Goal: Task Accomplishment & Management: Use online tool/utility

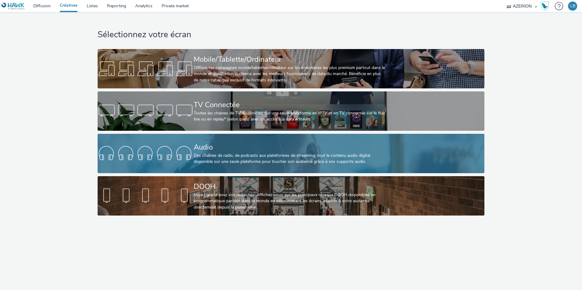
click at [212, 150] on div "Audio" at bounding box center [290, 147] width 192 height 11
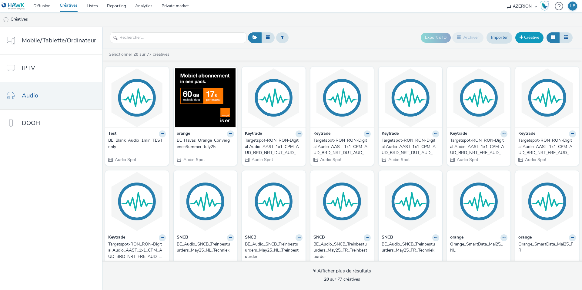
click at [525, 36] on link "Créative" at bounding box center [529, 37] width 28 height 11
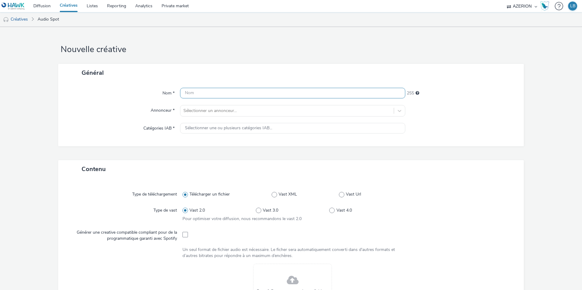
click at [196, 95] on input "text" at bounding box center [292, 93] width 225 height 11
type input "BE_Havas_Orange_BTSConvergence_Août25_NL"
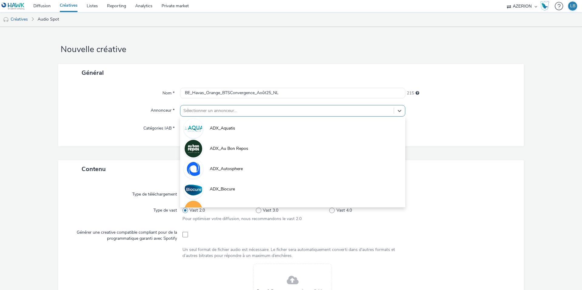
click at [190, 114] on div at bounding box center [286, 110] width 207 height 7
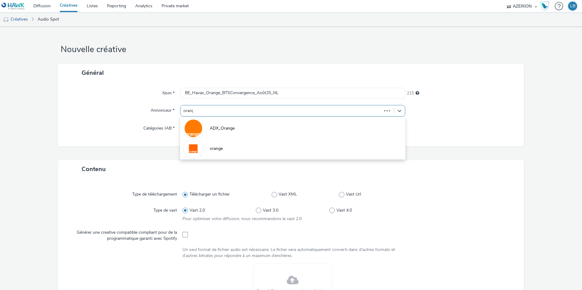
type input "orange"
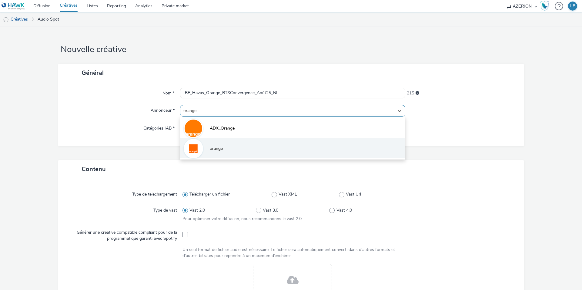
click at [207, 148] on li "orange" at bounding box center [292, 148] width 225 height 20
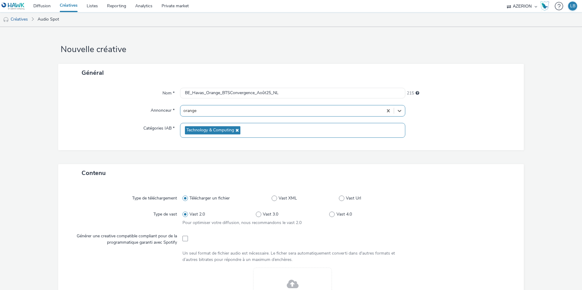
click at [203, 127] on span "Technology & Computing" at bounding box center [212, 130] width 55 height 8
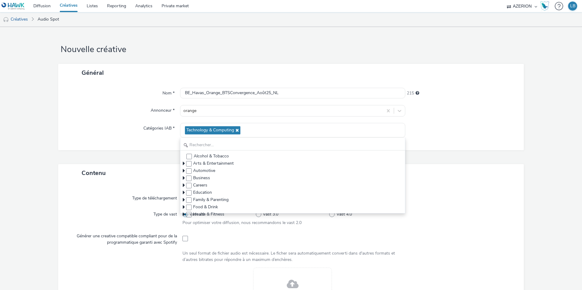
click at [139, 149] on div "Nom * BE_Havas_Orange_BTSConvergence_Août25_NL 215 Annonceur * orange Catégorie…" at bounding box center [290, 116] width 465 height 68
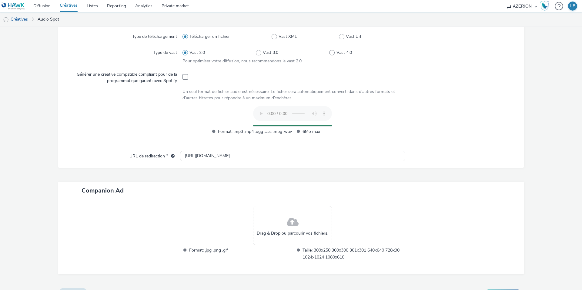
scroll to position [162, 0]
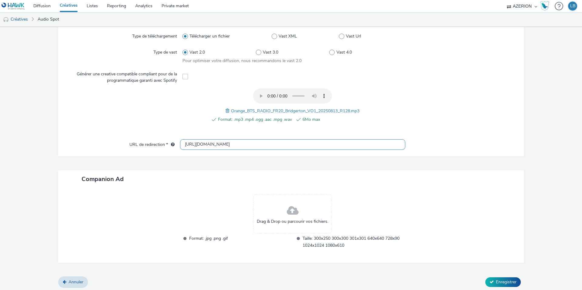
drag, startPoint x: 223, startPoint y: 144, endPoint x: 165, endPoint y: 144, distance: 58.2
click at [165, 144] on div "URL de redirection * [URL][DOMAIN_NAME]" at bounding box center [290, 144] width 453 height 11
paste input "s://[DOMAIN_NAME]/ddm/trackclk/N884.3688659AZERION-NPL/B34026321.427161184;dc_t…"
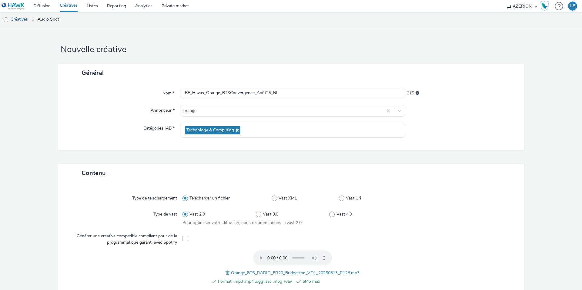
click at [162, 121] on form "Nouvelle créative Général Nom * BE_Havas_Orange_BTSConvergence_Août25_NL 215 An…" at bounding box center [291, 241] width 582 height 428
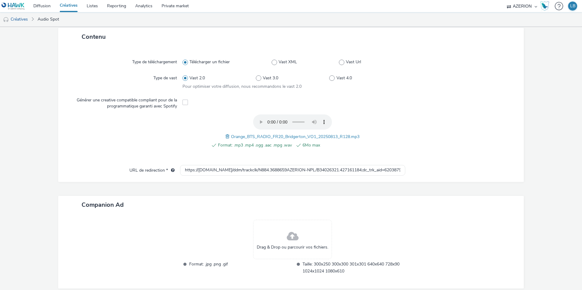
scroll to position [192, 0]
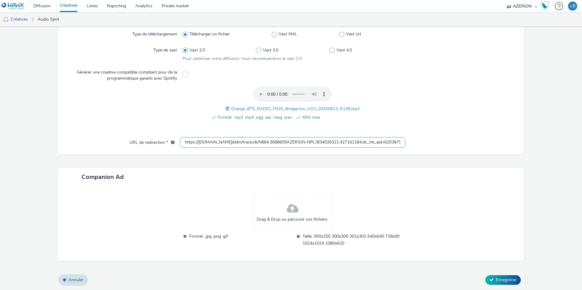
click at [254, 141] on input "https://[DOMAIN_NAME]/ddm/trackclk/N884.3688659AZERION-NPL/B34026321.427161184;…" at bounding box center [292, 142] width 225 height 11
paste input "[DOMAIN_NAME][URL]"
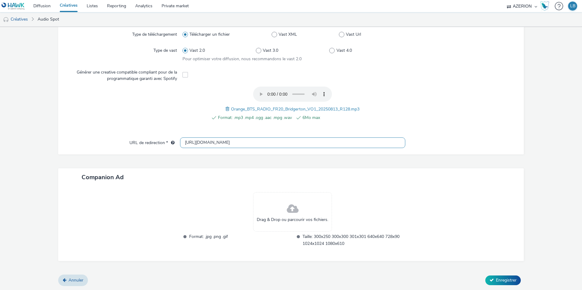
type input "[URL][DOMAIN_NAME]"
click at [204, 123] on div "Format: .mp3 .mp4 .ogg .aac .mpg .wav 6Mo max Orange_BTS_RADIO_FR20_Bridgerton_…" at bounding box center [292, 107] width 220 height 41
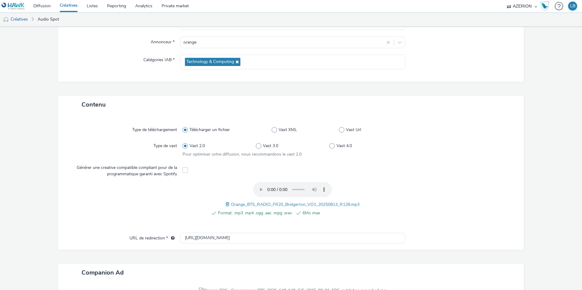
scroll to position [173, 0]
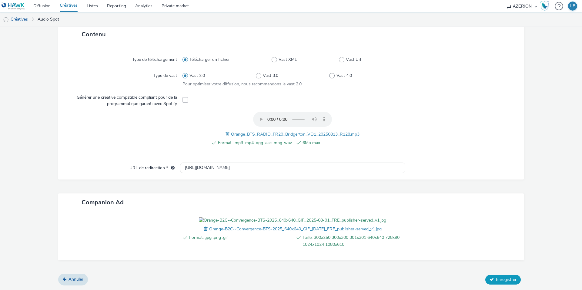
click at [498, 281] on span "Enregistrer" at bounding box center [506, 280] width 21 height 6
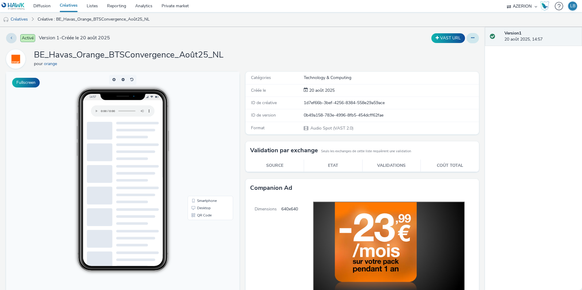
click at [475, 38] on button at bounding box center [472, 38] width 12 height 10
click at [461, 54] on link "Modifier" at bounding box center [455, 50] width 45 height 12
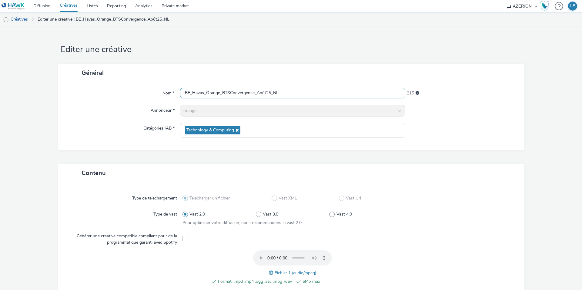
drag, startPoint x: 298, startPoint y: 95, endPoint x: 273, endPoint y: 95, distance: 24.9
click at [273, 95] on input "BE_Havas_Orange_BTSConvergence_Août25_NL" at bounding box center [292, 93] width 225 height 11
type input "BE_Havas_Orange_BTSConvergence_Août25_FR_Bridgerton"
click at [288, 73] on div "Général" at bounding box center [290, 73] width 465 height 18
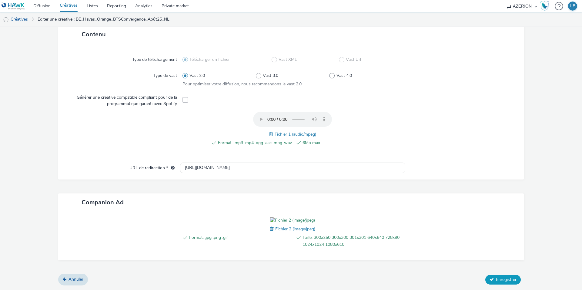
click at [505, 277] on button "Enregistrer" at bounding box center [502, 280] width 35 height 10
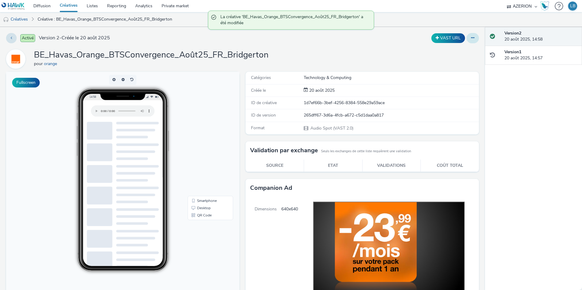
click at [472, 37] on icon at bounding box center [472, 38] width 3 height 4
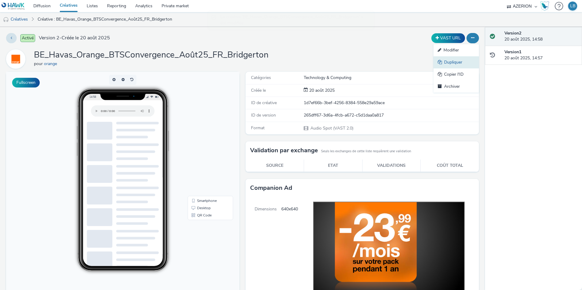
click at [452, 60] on link "Dupliquer" at bounding box center [455, 62] width 45 height 12
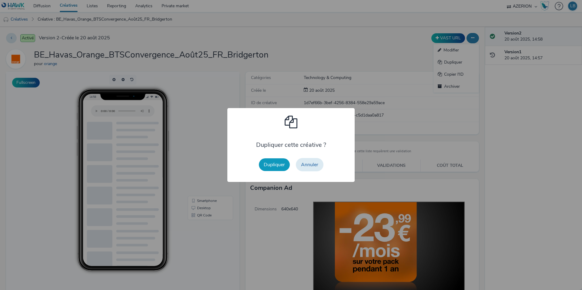
click at [281, 167] on button "Dupliquer" at bounding box center [274, 164] width 31 height 13
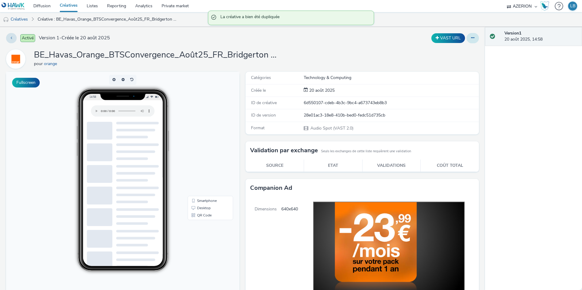
click at [472, 39] on icon at bounding box center [472, 38] width 3 height 4
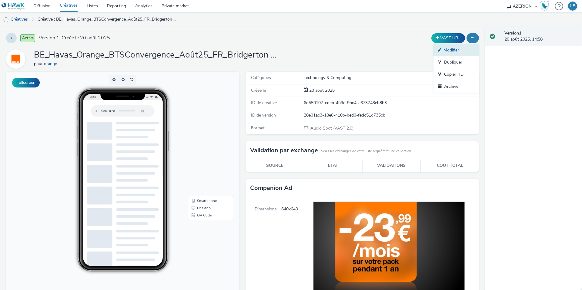
click at [454, 52] on link "Modifier" at bounding box center [455, 50] width 45 height 12
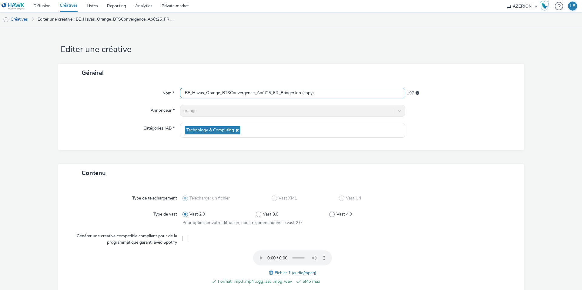
drag, startPoint x: 321, startPoint y: 94, endPoint x: 282, endPoint y: 94, distance: 39.7
click at [282, 94] on input "BE_Havas_Orange_BTSConvergence_Août25_FR_Bridgerton (copy)" at bounding box center [292, 93] width 225 height 11
type input "BE_Havas_Orange_BTSConvergence_Août25_FR_CobraKai"
click at [290, 71] on div "Général" at bounding box center [290, 73] width 465 height 18
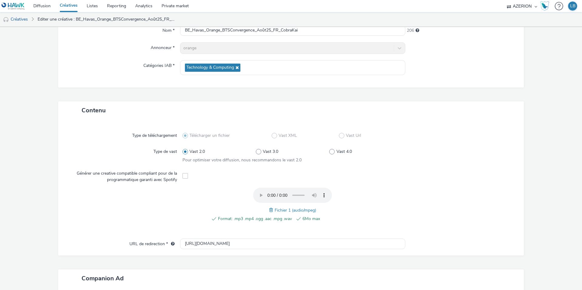
scroll to position [64, 0]
click at [271, 209] on span at bounding box center [271, 209] width 5 height 7
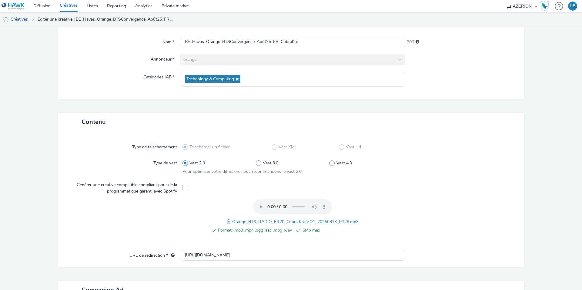
scroll to position [173, 0]
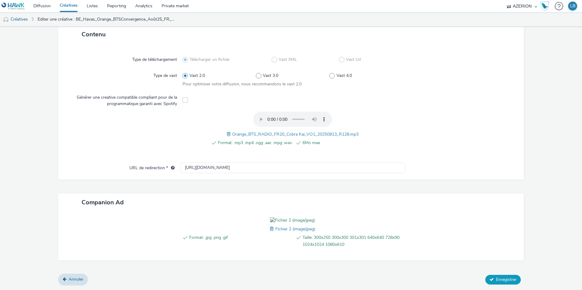
click at [496, 280] on span "Enregistrer" at bounding box center [506, 280] width 21 height 6
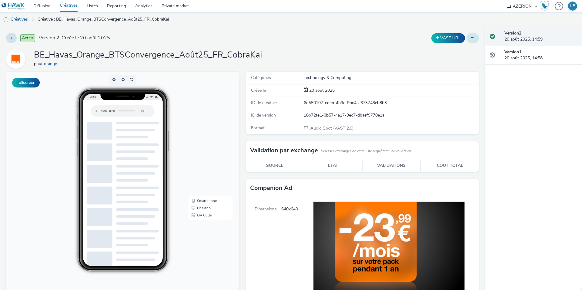
click at [475, 38] on button at bounding box center [472, 38] width 12 height 10
click at [457, 61] on link "Dupliquer" at bounding box center [455, 62] width 45 height 12
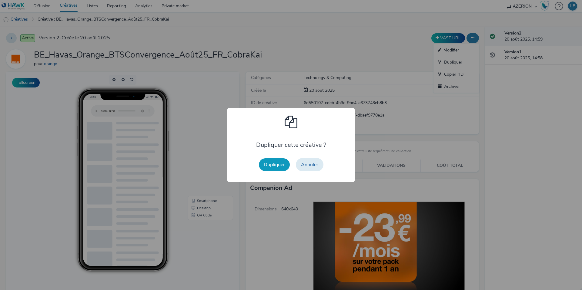
click at [281, 164] on button "Dupliquer" at bounding box center [274, 164] width 31 height 13
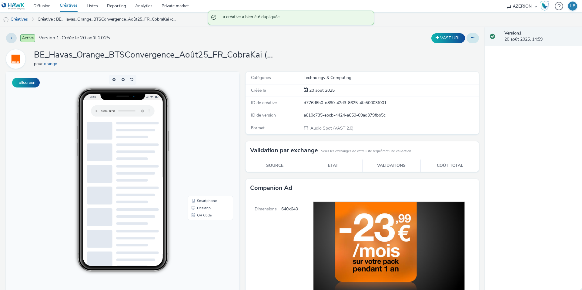
click at [473, 38] on icon at bounding box center [472, 38] width 3 height 4
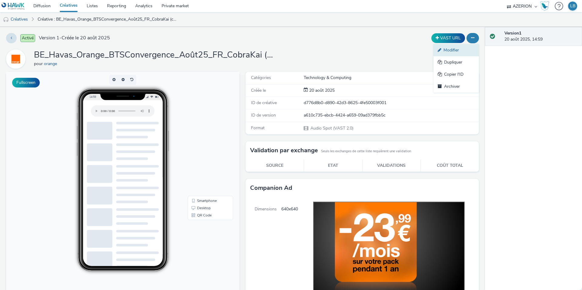
click at [450, 51] on link "Modifier" at bounding box center [455, 50] width 45 height 12
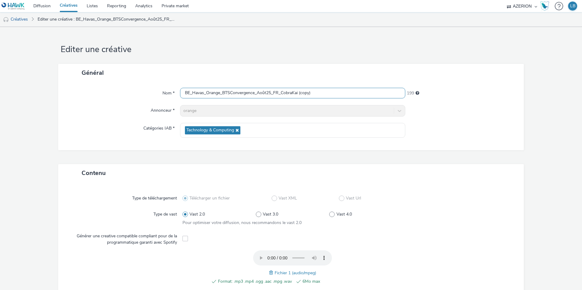
drag, startPoint x: 319, startPoint y: 90, endPoint x: 304, endPoint y: 96, distance: 16.2
click at [304, 96] on input "BE_Havas_Orange_BTSConvergence_Août25_FR_CobraKai (copy)" at bounding box center [292, 93] width 225 height 11
click at [319, 91] on input "BE_Havas_Orange_BTSConvergence_Août25_FR_CobraKai (copy)" at bounding box center [292, 93] width 225 height 11
drag, startPoint x: 324, startPoint y: 93, endPoint x: 299, endPoint y: 93, distance: 24.5
click at [299, 93] on input "BE_Havas_Orange_BTSConvergence_Août25_FR_CobraKai (copy)" at bounding box center [292, 93] width 225 height 11
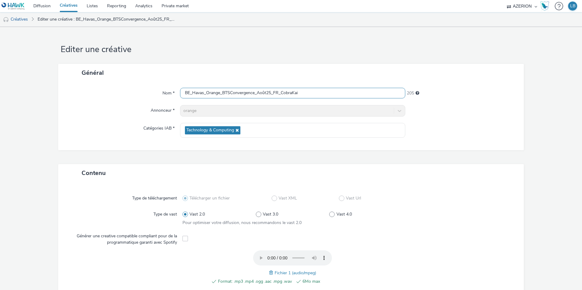
click at [278, 94] on input "BE_Havas_Orange_BTSConvergence_Août25_FR_CobraKai" at bounding box center [292, 93] width 225 height 11
click at [299, 94] on input "BE_Havas_Orange_BTSConvergence_Août25_NL_CobraKai" at bounding box center [292, 93] width 225 height 11
type input "BE_Havas_Orange_BTSConvergence_Août25_NL_CobraKai"
click at [286, 78] on div "Général" at bounding box center [290, 73] width 465 height 18
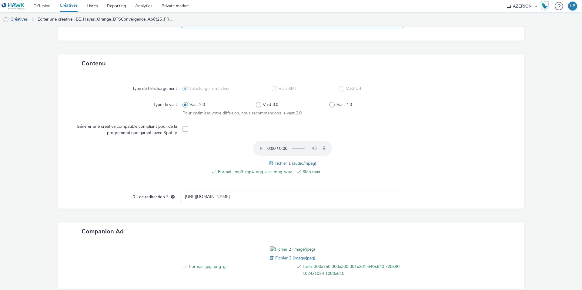
scroll to position [116, 0]
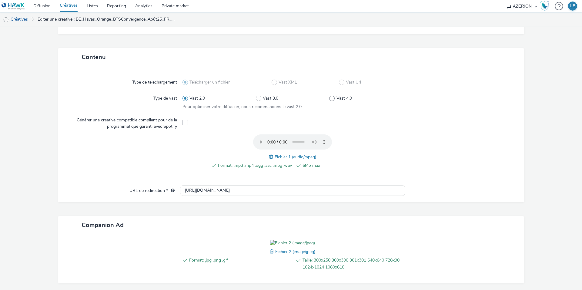
click at [270, 157] on span at bounding box center [271, 157] width 5 height 7
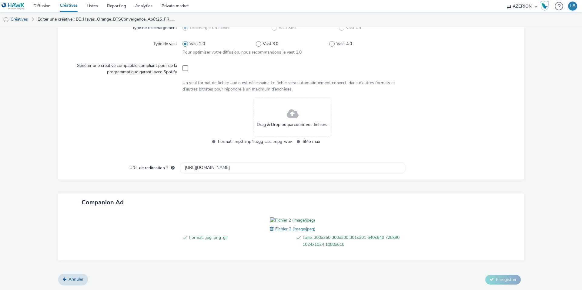
scroll to position [205, 0]
click at [270, 229] on span at bounding box center [272, 229] width 5 height 7
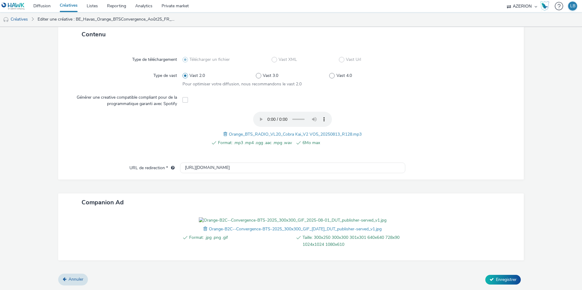
scroll to position [173, 0]
click at [501, 281] on span "Enregistrer" at bounding box center [506, 280] width 21 height 6
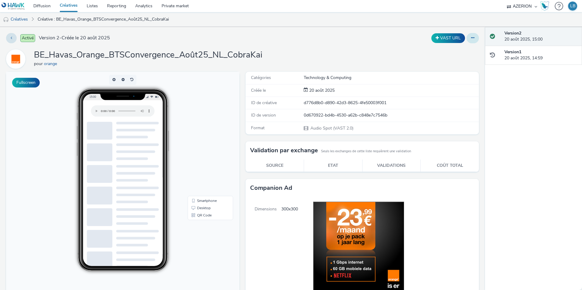
click at [474, 38] on icon at bounding box center [472, 38] width 3 height 4
click at [458, 63] on link "Dupliquer" at bounding box center [455, 62] width 45 height 12
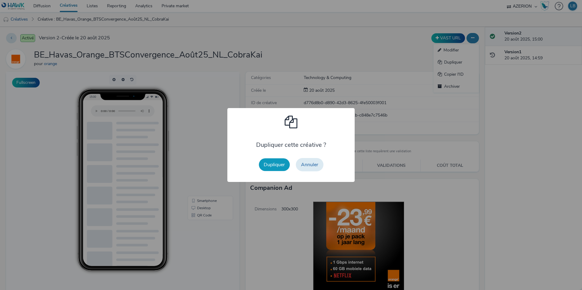
click at [278, 166] on button "Dupliquer" at bounding box center [274, 164] width 31 height 13
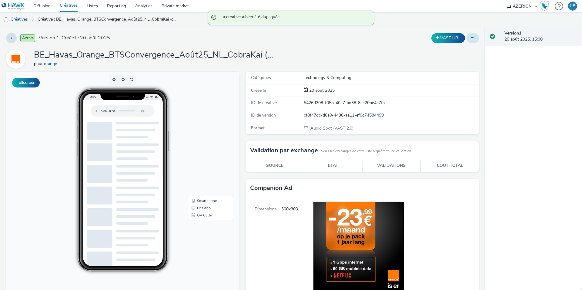
click at [471, 35] on button at bounding box center [472, 38] width 12 height 10
click at [457, 52] on link "Modifier" at bounding box center [455, 50] width 45 height 12
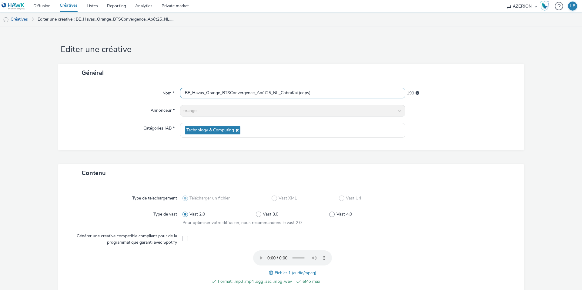
drag, startPoint x: 329, startPoint y: 94, endPoint x: 282, endPoint y: 94, distance: 46.7
click at [282, 94] on input "BE_Havas_Orange_BTSConvergence_Août25_NL_CobraKai (copy)" at bounding box center [292, 93] width 225 height 11
type input "BE_Havas_Orange_BTSConvergence_Août25_NL_Bridgerton"
click at [282, 149] on div "Nom * BE_Havas_Orange_BTSConvergence_Août25_NL_Bridgerton 204 Annonceur * orang…" at bounding box center [290, 116] width 465 height 68
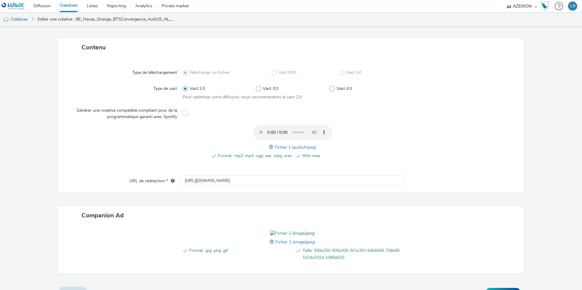
scroll to position [128, 0]
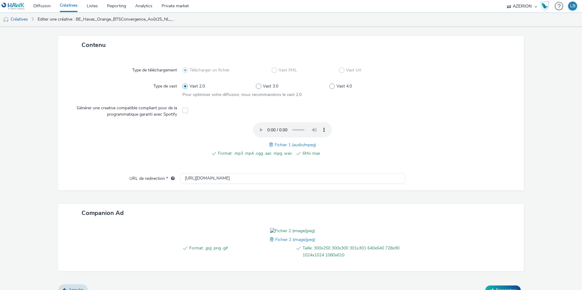
click at [271, 144] on span at bounding box center [271, 145] width 5 height 7
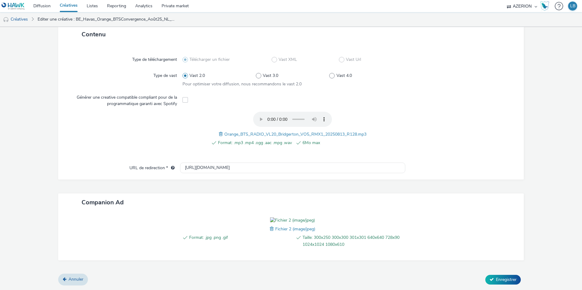
scroll to position [173, 0]
click at [500, 280] on span "Enregistrer" at bounding box center [506, 280] width 21 height 6
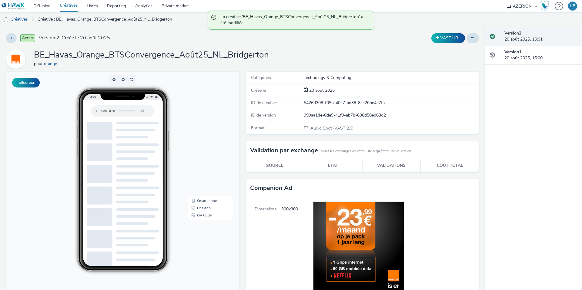
click at [18, 19] on link "Créatives" at bounding box center [15, 19] width 31 height 15
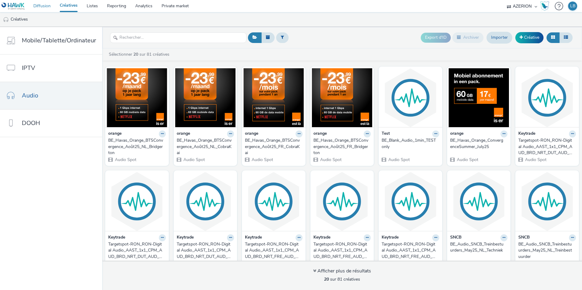
click at [41, 6] on link "Diffusion" at bounding box center [42, 6] width 26 height 12
